Goal: Communication & Community: Ask a question

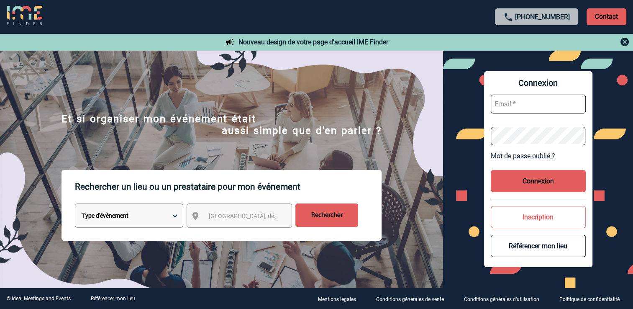
type input "romane.ruffin@antargaz.com"
click at [557, 176] on button "Connexion" at bounding box center [537, 181] width 95 height 22
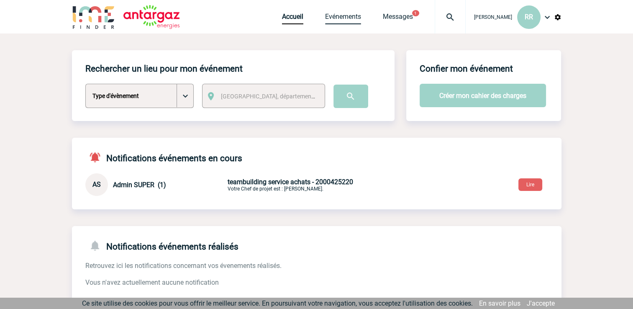
click at [346, 16] on link "Evénements" at bounding box center [343, 19] width 36 height 12
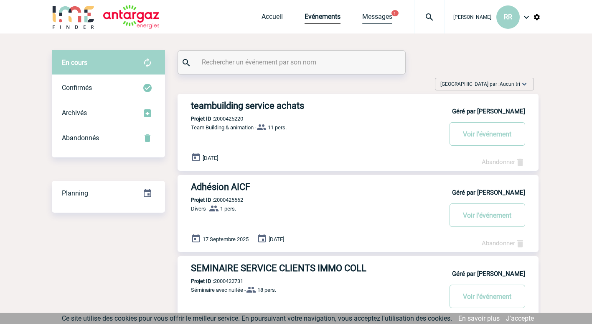
click at [375, 18] on link "Messages" at bounding box center [377, 19] width 30 height 12
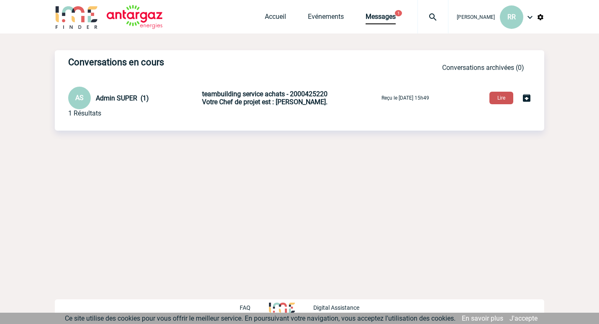
click at [504, 99] on button "Lire" at bounding box center [501, 98] width 24 height 13
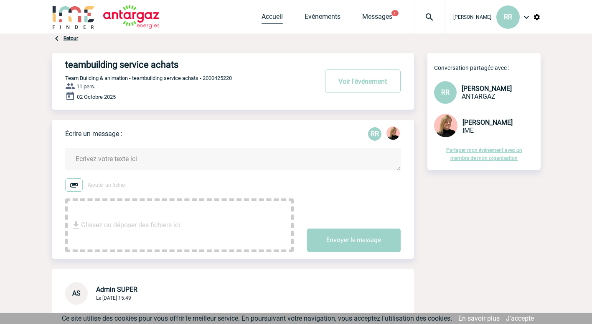
click at [279, 18] on link "Accueil" at bounding box center [272, 19] width 21 height 12
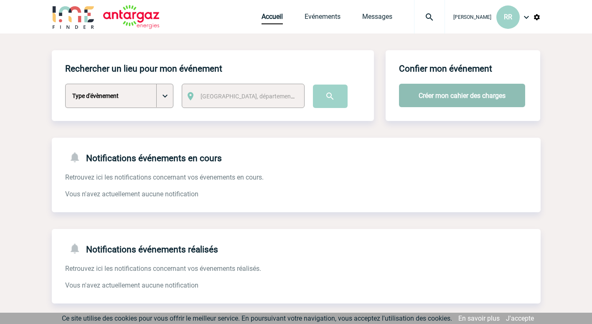
click at [464, 102] on button "Créer mon cahier des charges" at bounding box center [462, 95] width 126 height 23
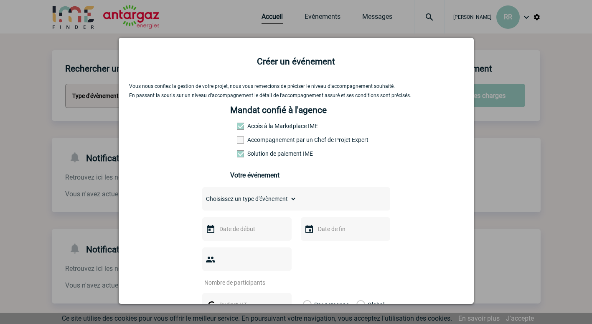
click at [526, 113] on div at bounding box center [296, 162] width 592 height 324
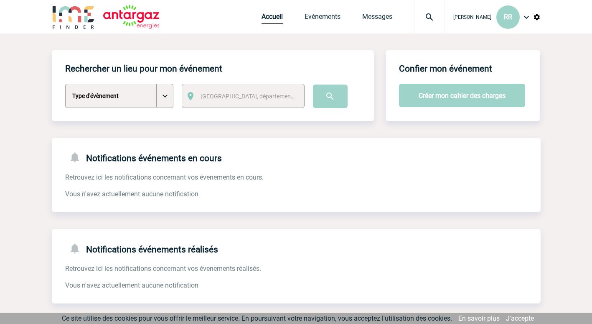
click at [474, 19] on span "[PERSON_NAME]" at bounding box center [473, 17] width 38 height 6
click at [525, 17] on img at bounding box center [527, 17] width 10 height 10
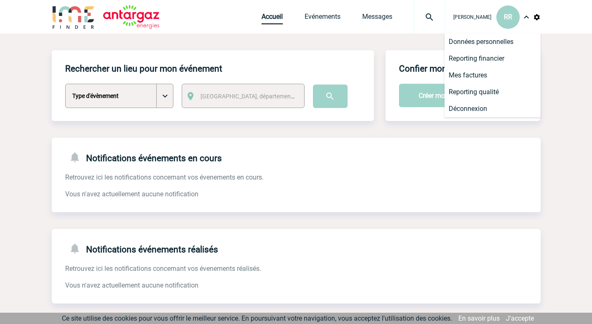
click at [316, 189] on div "Notifications événements en cours Retrouvez ici les notifications concernant vo…" at bounding box center [296, 168] width 489 height 61
